Goal: Task Accomplishment & Management: Manage account settings

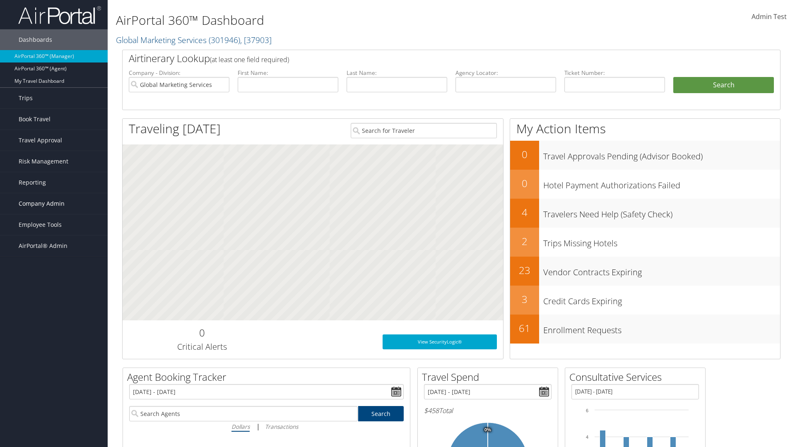
click at [54, 204] on span "Company Admin" at bounding box center [42, 203] width 46 height 21
click at [54, 375] on link "Airtinerary® Settings" at bounding box center [54, 381] width 108 height 12
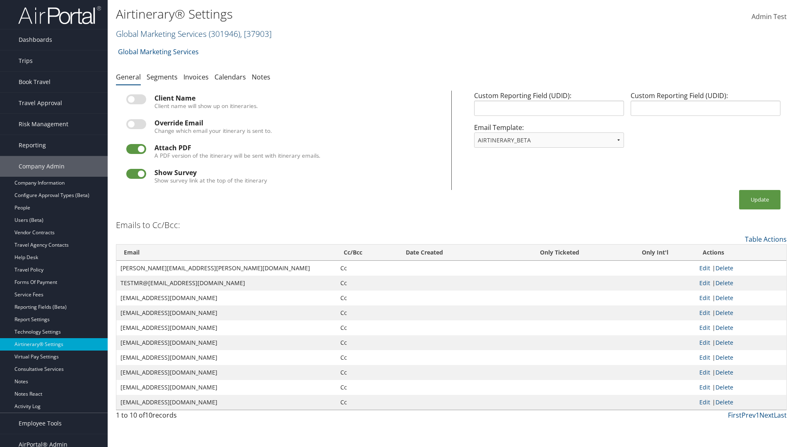
click at [160, 34] on link "Global Marketing Services ( 301946 ) , [ 37903 ]" at bounding box center [194, 33] width 156 height 11
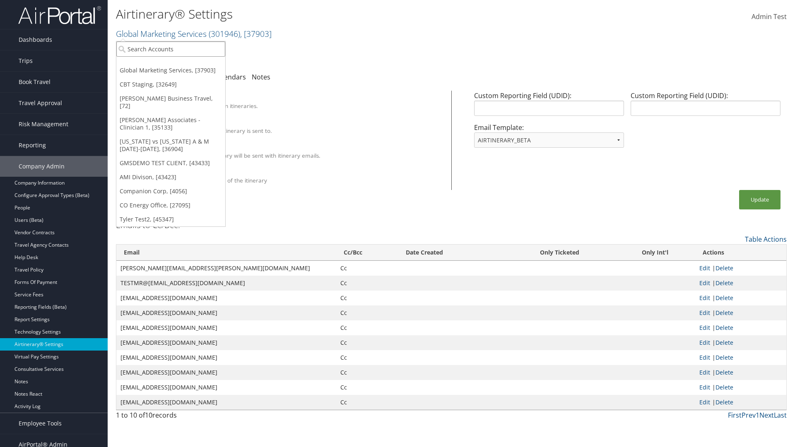
click at [171, 49] on input "search" at bounding box center [170, 48] width 109 height 15
type input "Global Marketing Services"
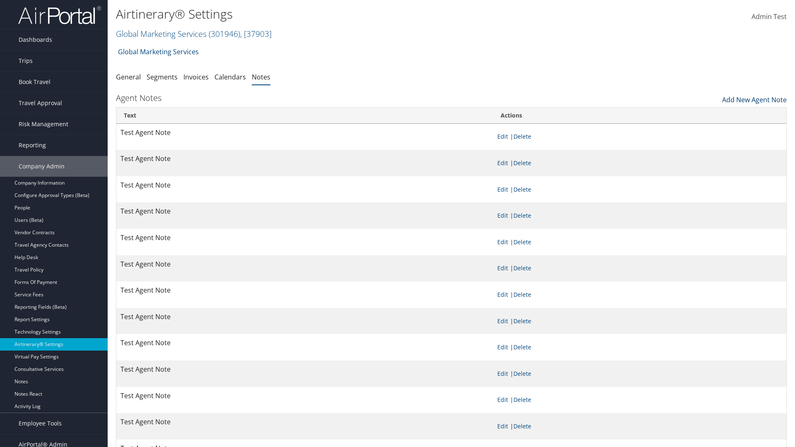
click at [754, 98] on link "Add New Agent Note" at bounding box center [754, 98] width 65 height 14
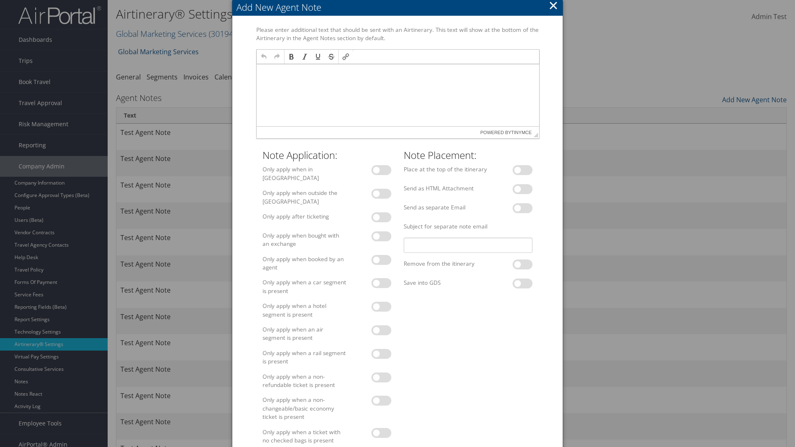
click at [397, 72] on p at bounding box center [398, 72] width 276 height 7
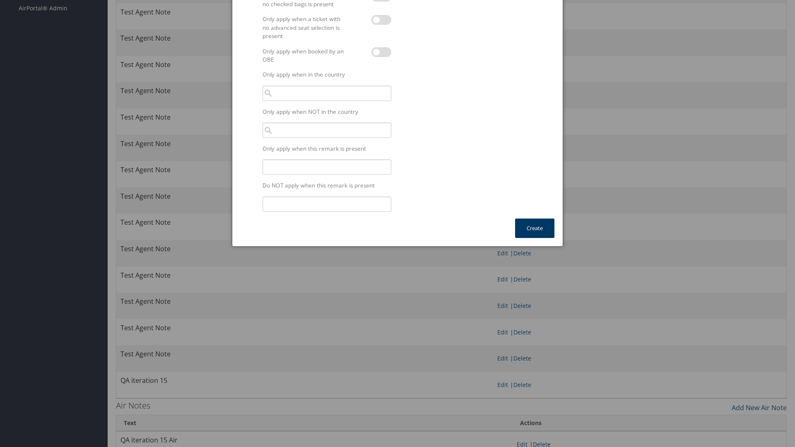
click at [534, 224] on button "Create" at bounding box center [534, 228] width 39 height 19
